Goal: Find contact information: Find contact information

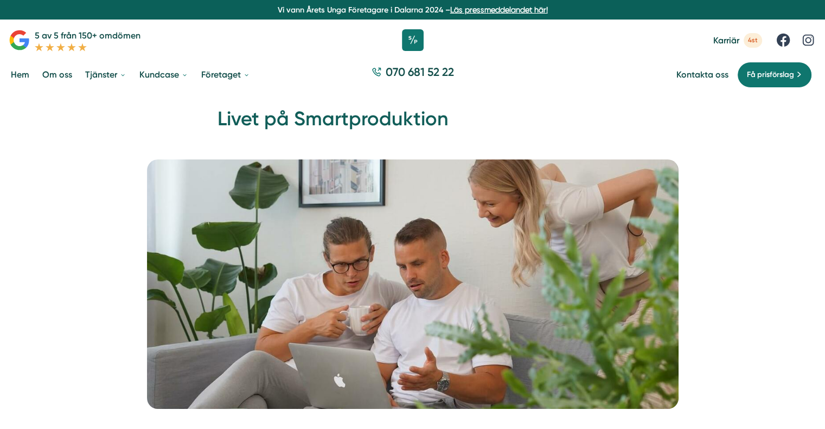
click at [413, 141] on h1 "Livet på Smartproduktion" at bounding box center [413, 123] width 391 height 35
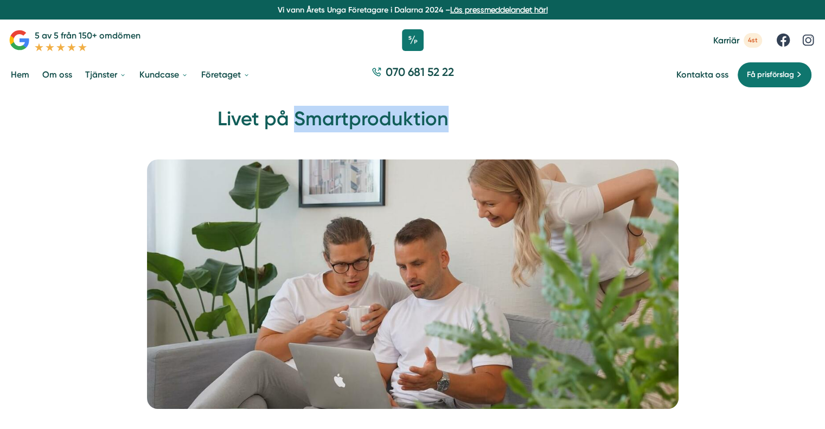
click at [413, 141] on h1 "Livet på Smartproduktion" at bounding box center [413, 123] width 391 height 35
click at [713, 75] on link "Kontakta oss" at bounding box center [703, 74] width 52 height 10
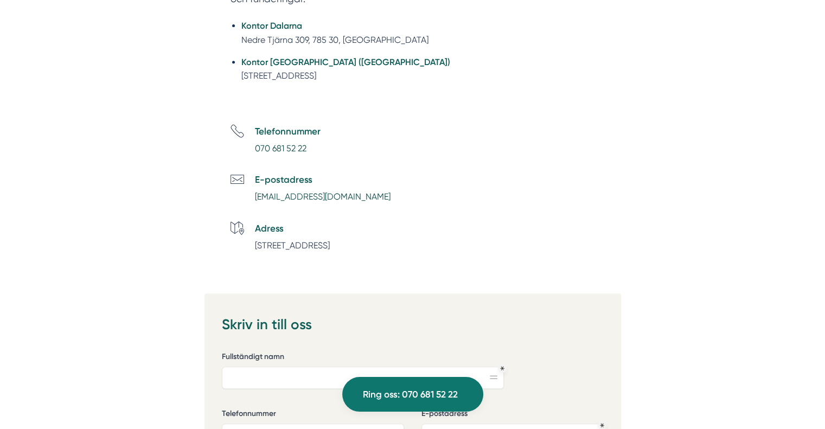
scroll to position [467, 0]
drag, startPoint x: 370, startPoint y: 199, endPoint x: 317, endPoint y: 199, distance: 53.2
click at [317, 199] on li "E-postadress [EMAIL_ADDRESS][DOMAIN_NAME]" at bounding box center [426, 188] width 391 height 31
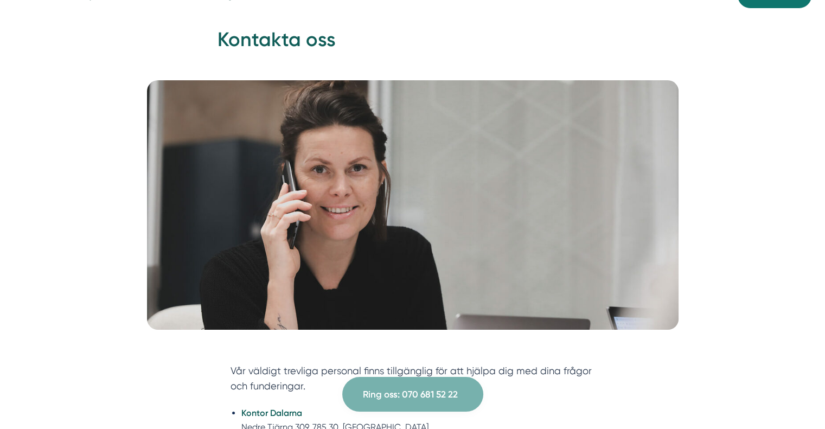
scroll to position [0, 0]
